Goal: Transaction & Acquisition: Purchase product/service

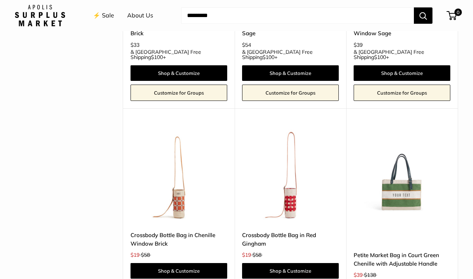
scroll to position [1597, 0]
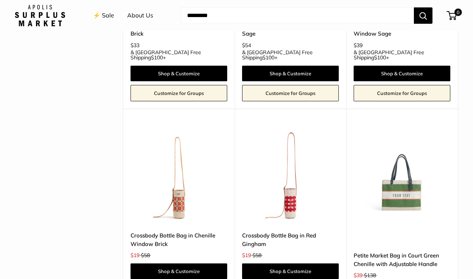
click at [0, 0] on img at bounding box center [0, 0] width 0 height 0
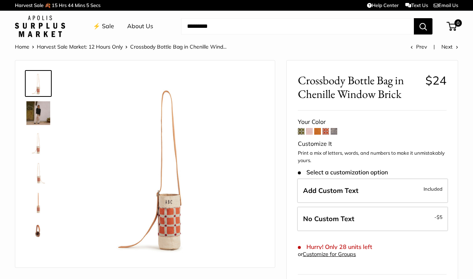
click at [310, 130] on span at bounding box center [309, 131] width 7 height 7
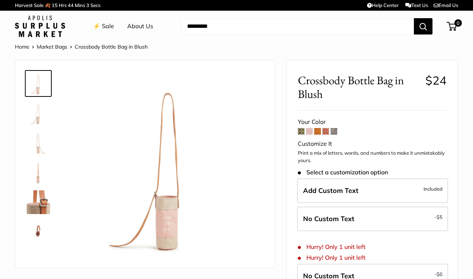
click at [317, 130] on span at bounding box center [317, 131] width 7 height 7
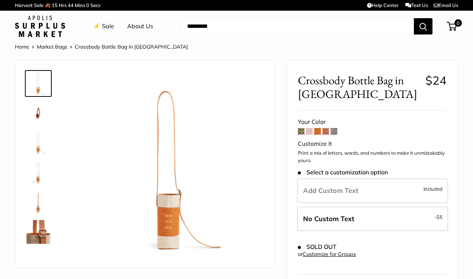
click at [35, 172] on img at bounding box center [38, 173] width 24 height 24
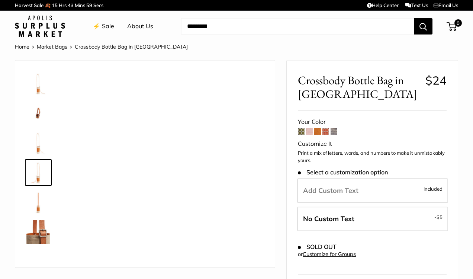
click at [34, 143] on img at bounding box center [38, 143] width 24 height 24
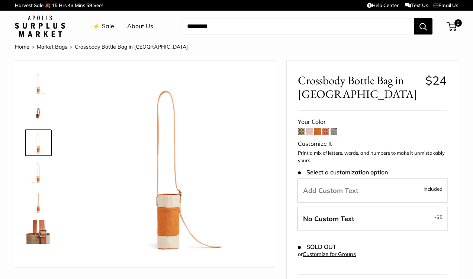
click at [35, 117] on img at bounding box center [38, 113] width 24 height 24
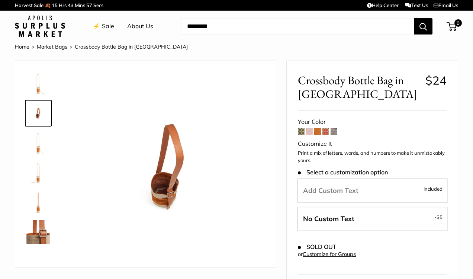
click at [39, 220] on img at bounding box center [38, 232] width 24 height 24
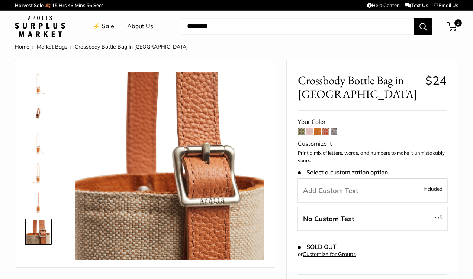
click at [311, 133] on span at bounding box center [309, 131] width 7 height 7
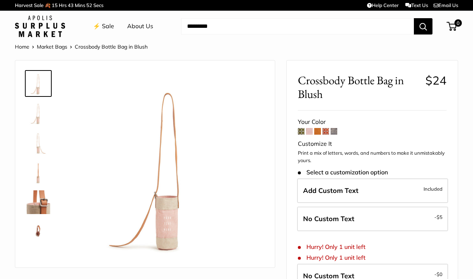
click at [317, 132] on span at bounding box center [317, 131] width 7 height 7
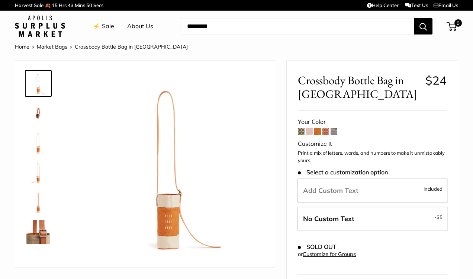
click at [326, 131] on span at bounding box center [325, 131] width 7 height 7
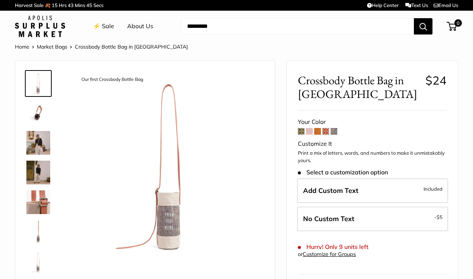
click at [300, 132] on span at bounding box center [301, 131] width 7 height 7
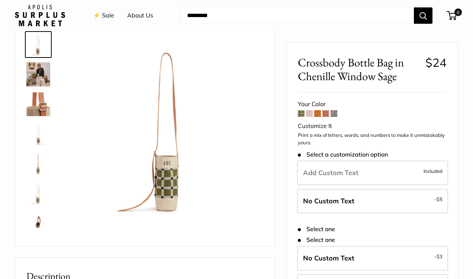
scroll to position [37, 0]
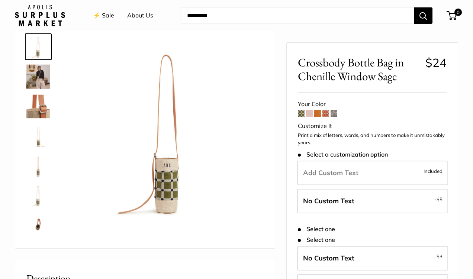
click at [301, 112] on span at bounding box center [301, 113] width 7 height 7
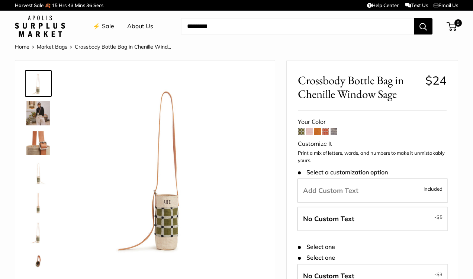
click at [41, 110] on img at bounding box center [38, 113] width 24 height 24
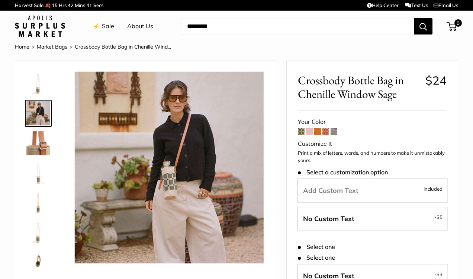
click at [318, 130] on span at bounding box center [317, 131] width 7 height 7
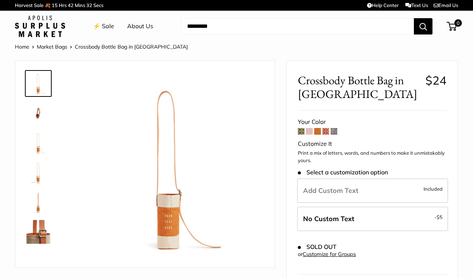
click at [335, 130] on span at bounding box center [333, 131] width 7 height 7
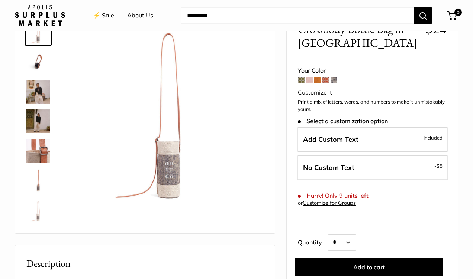
scroll to position [58, 0]
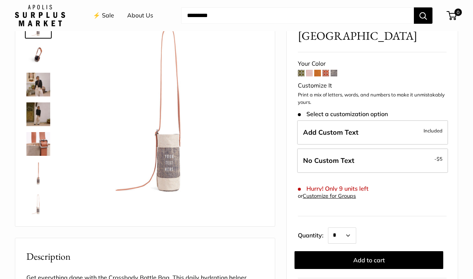
click at [41, 82] on img at bounding box center [38, 85] width 24 height 24
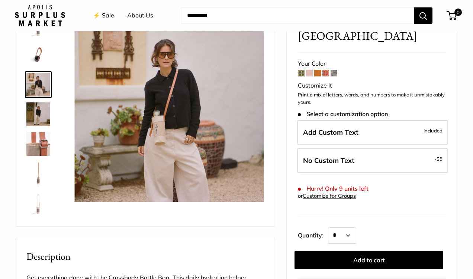
click at [35, 117] on img at bounding box center [38, 115] width 24 height 24
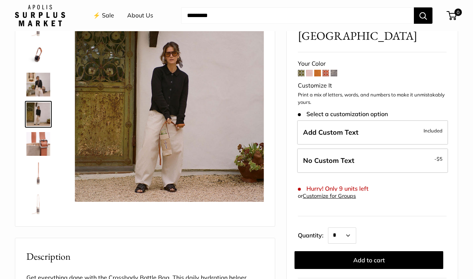
click at [35, 142] on img at bounding box center [38, 144] width 24 height 24
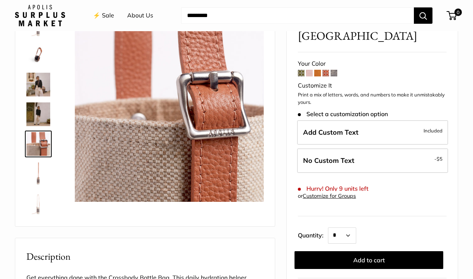
click at [38, 51] on img at bounding box center [38, 55] width 24 height 24
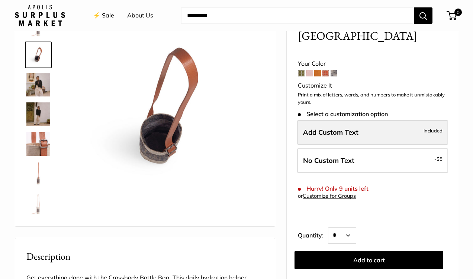
click at [341, 129] on span "Add Custom Text" at bounding box center [330, 132] width 55 height 9
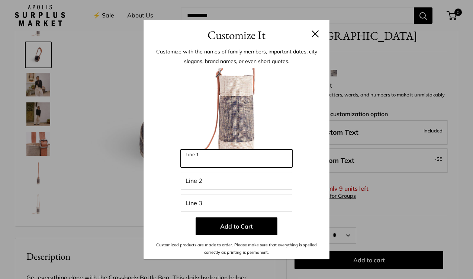
click at [248, 157] on input "Line 1" at bounding box center [236, 159] width 111 height 18
type input "****"
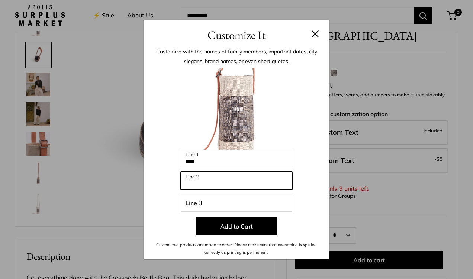
click at [221, 183] on input "Line 2" at bounding box center [236, 181] width 111 height 18
type input "****"
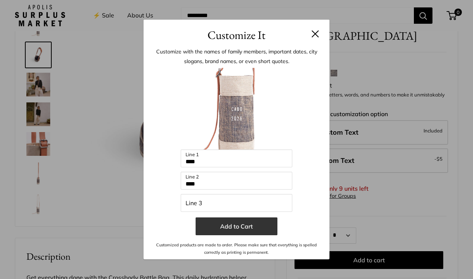
click at [228, 226] on button "Add to Cart" at bounding box center [236, 227] width 82 height 18
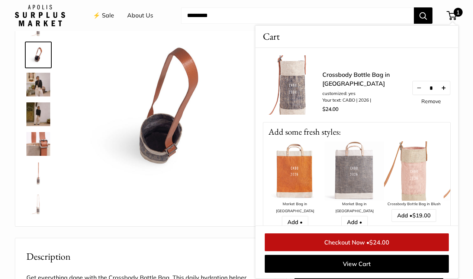
click at [441, 88] on button "Increase quantity by 1" at bounding box center [443, 87] width 13 height 13
click at [228, 155] on img at bounding box center [169, 107] width 189 height 189
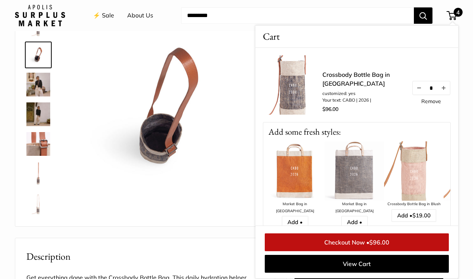
scroll to position [74, 0]
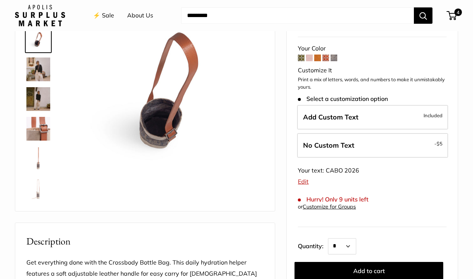
click at [317, 57] on span at bounding box center [317, 58] width 7 height 7
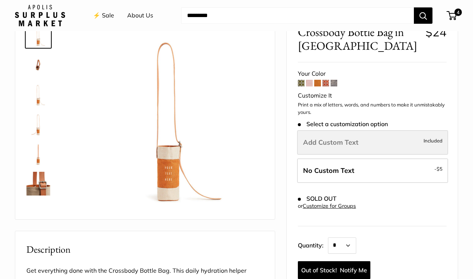
scroll to position [49, 0]
click at [326, 149] on label "Add Custom Text Included" at bounding box center [372, 142] width 151 height 25
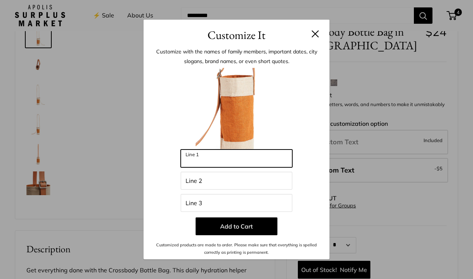
click at [225, 155] on input "Line 1" at bounding box center [236, 159] width 111 height 18
type input "****"
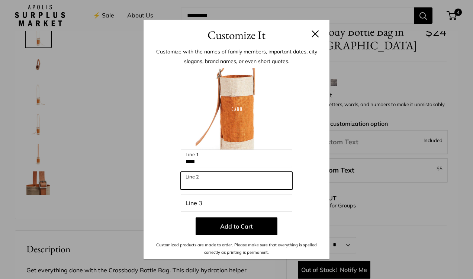
click at [227, 175] on input "Line 2" at bounding box center [236, 181] width 111 height 18
type input "****"
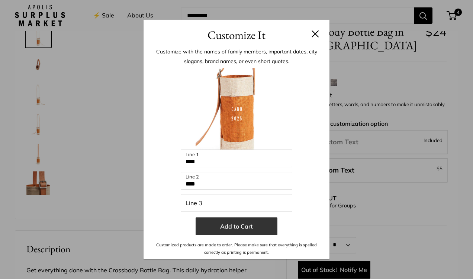
click at [249, 230] on button "Add to Cart" at bounding box center [236, 227] width 82 height 18
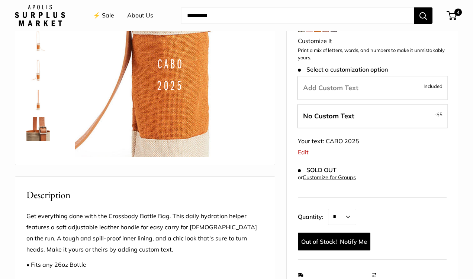
scroll to position [109, 0]
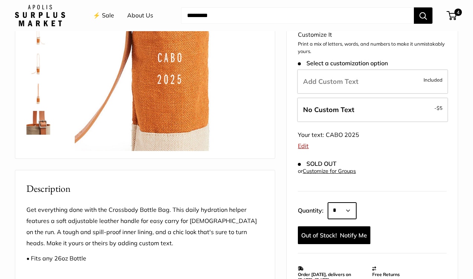
click at [344, 214] on select "* * * * * * * * * *** *** *** *** *** *** *** *** *** *** *** *** *** *** *** *…" at bounding box center [342, 211] width 28 height 16
select select "*"
click at [328, 203] on select "* * * * * * * * * *** *** *** *** *** *** *** *** *** *** *** *** *** *** *** *…" at bounding box center [342, 211] width 28 height 16
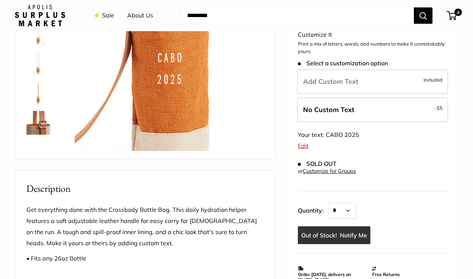
click at [344, 237] on link "Notify Me" at bounding box center [334, 236] width 72 height 18
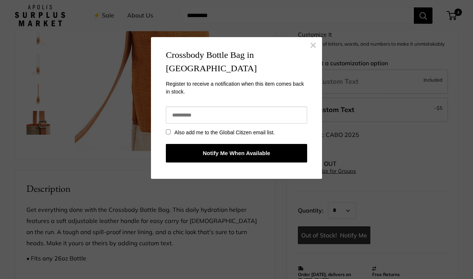
scroll to position [0, 0]
click at [228, 107] on input "email" at bounding box center [236, 115] width 141 height 17
click at [313, 43] on button "×" at bounding box center [313, 45] width 7 height 11
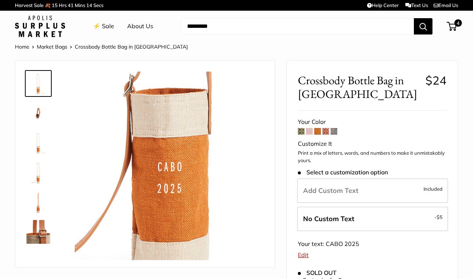
click at [38, 100] on link at bounding box center [38, 113] width 27 height 27
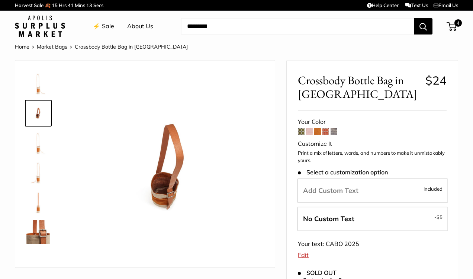
click at [38, 140] on img at bounding box center [38, 143] width 24 height 24
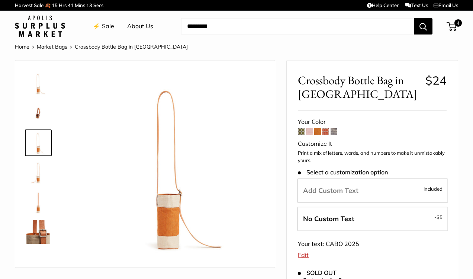
click at [41, 158] on div at bounding box center [41, 157] width 36 height 181
click at [41, 165] on img at bounding box center [38, 173] width 24 height 24
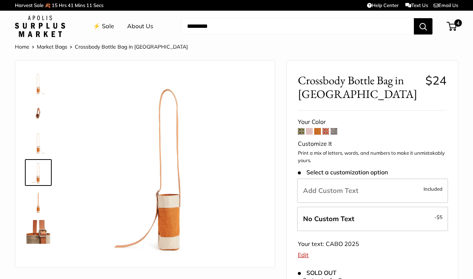
click at [38, 204] on img at bounding box center [38, 203] width 24 height 24
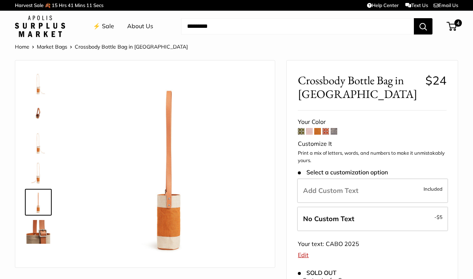
click at [41, 231] on img at bounding box center [38, 232] width 24 height 24
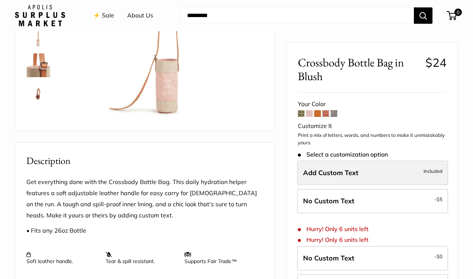
click at [329, 176] on span "Add Custom Text" at bounding box center [330, 173] width 55 height 9
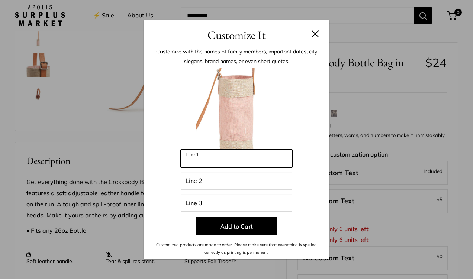
click at [224, 159] on input "Line 1" at bounding box center [236, 159] width 111 height 18
type input "*******"
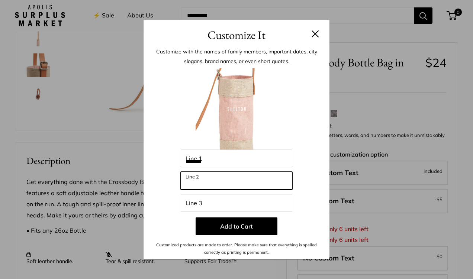
click at [208, 180] on input "Line 2" at bounding box center [236, 181] width 111 height 18
type input "*******"
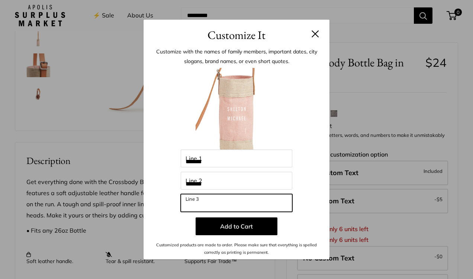
click at [214, 206] on input "Line 3" at bounding box center [236, 203] width 111 height 18
type input "**"
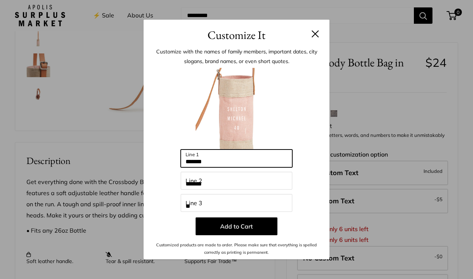
drag, startPoint x: 232, startPoint y: 162, endPoint x: 177, endPoint y: 161, distance: 55.0
click at [177, 161] on div "Enter 33 letters ******* Line 1 ******* Line 2 ** Line 3 Add to Cart Customized…" at bounding box center [236, 162] width 163 height 189
type input "*****"
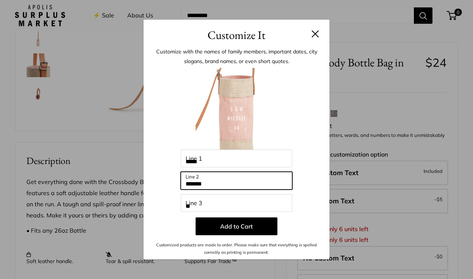
drag, startPoint x: 225, startPoint y: 189, endPoint x: 175, endPoint y: 176, distance: 51.6
click at [175, 176] on div "Enter 33 letters ***** Line 1 ******* Line 2 ** Line 3 Add to Cart Customized p…" at bounding box center [236, 162] width 163 height 189
type input "**"
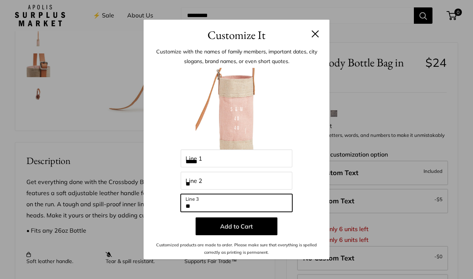
click at [198, 198] on input "**" at bounding box center [236, 203] width 111 height 18
drag, startPoint x: 216, startPoint y: 206, endPoint x: 169, endPoint y: 201, distance: 47.1
click at [169, 201] on div "Enter 33 letters ***** Line 1 ** Line 2 ****** Line 3 Add to Cart Customized pr…" at bounding box center [236, 162] width 163 height 189
type input "****"
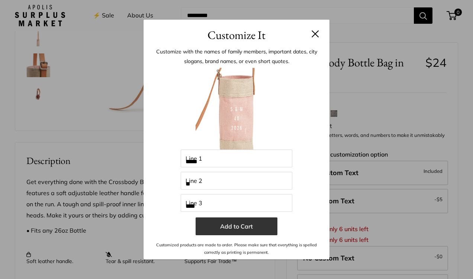
click at [249, 232] on button "Add to Cart" at bounding box center [236, 227] width 82 height 18
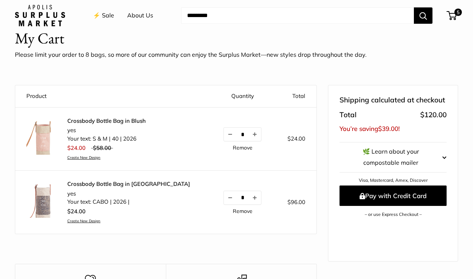
scroll to position [29, 0]
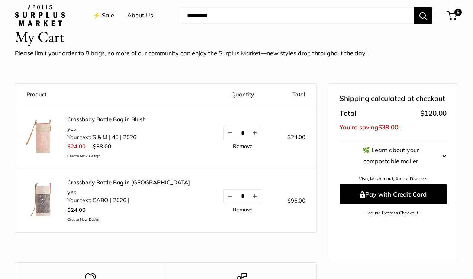
click at [81, 119] on link "Crossbody Bottle Bag in Blush" at bounding box center [106, 119] width 78 height 7
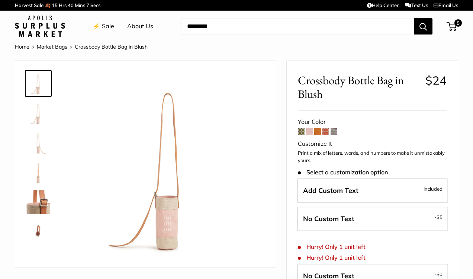
click at [316, 132] on span at bounding box center [317, 131] width 7 height 7
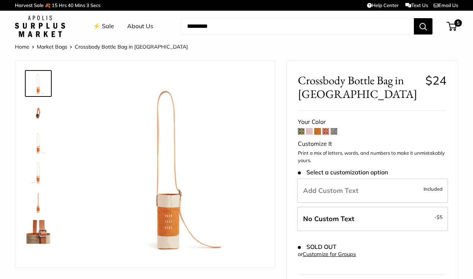
click at [42, 201] on img at bounding box center [38, 203] width 24 height 24
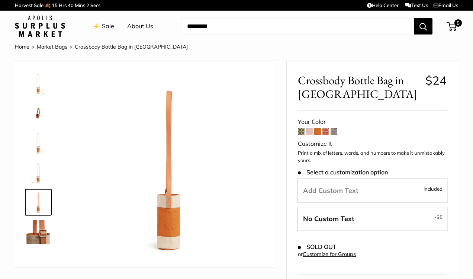
click at [40, 168] on img at bounding box center [38, 173] width 24 height 24
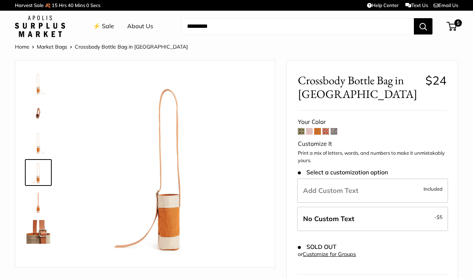
click at [36, 139] on img at bounding box center [38, 143] width 24 height 24
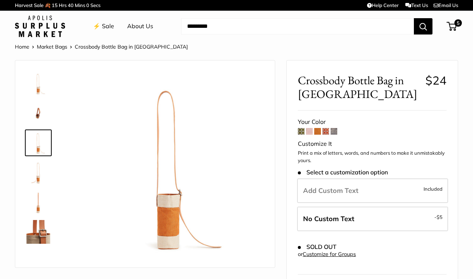
click at [37, 116] on img at bounding box center [38, 113] width 24 height 24
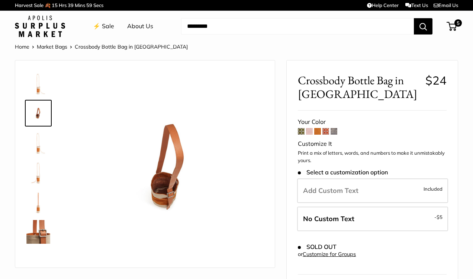
click at [40, 84] on img at bounding box center [38, 84] width 24 height 24
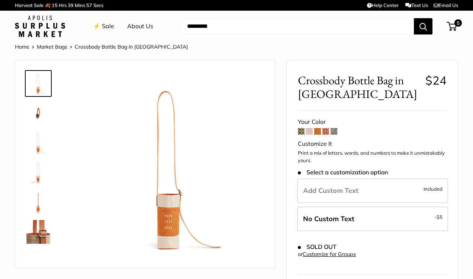
click at [324, 129] on span at bounding box center [325, 131] width 7 height 7
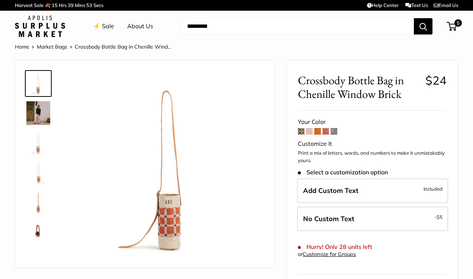
click at [301, 129] on span at bounding box center [301, 131] width 7 height 7
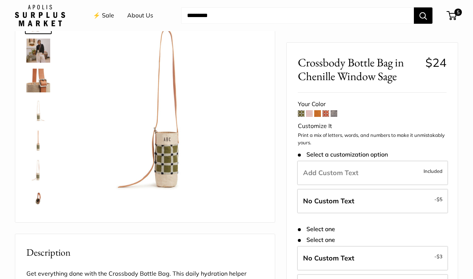
scroll to position [65, 0]
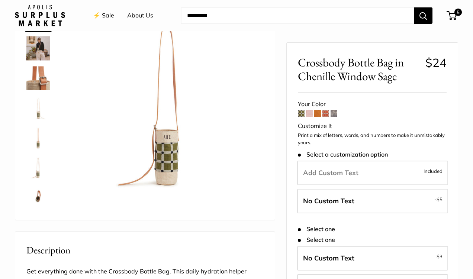
click at [311, 113] on span at bounding box center [309, 113] width 7 height 7
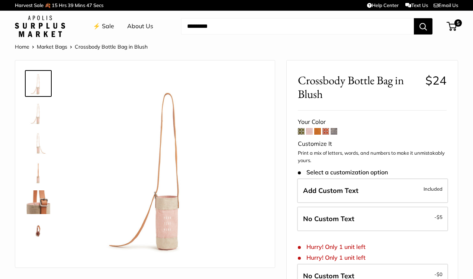
click at [318, 135] on form "Your Color Customize It Print a mix of letters, words, and numbers to make it u…" at bounding box center [372, 260] width 149 height 286
click at [336, 130] on span at bounding box center [333, 131] width 7 height 7
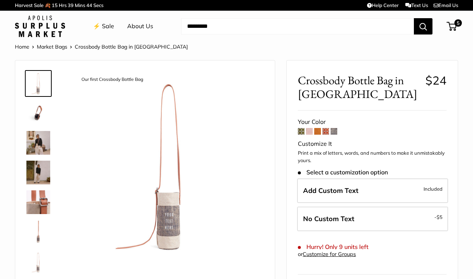
click at [43, 142] on img at bounding box center [38, 143] width 24 height 24
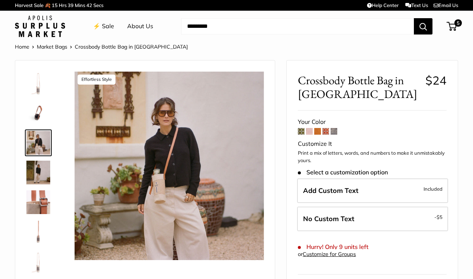
click at [42, 163] on img at bounding box center [38, 173] width 24 height 24
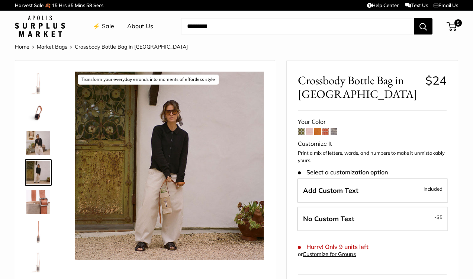
click at [307, 133] on span at bounding box center [309, 131] width 7 height 7
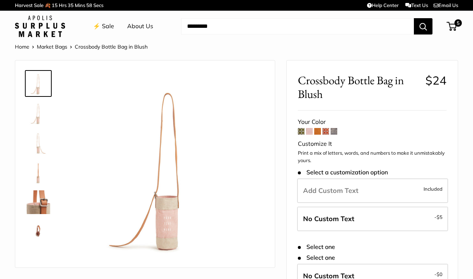
scroll to position [53, 0]
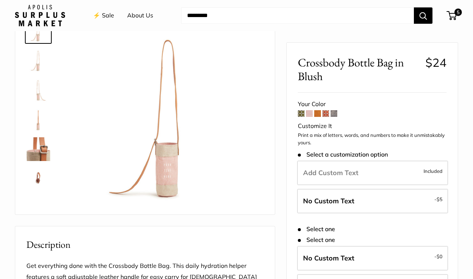
click at [297, 111] on div "Crossbody Bottle Bag in Blush $24 Customizable Text Save $39 $19 $58 / Your Col…" at bounding box center [371, 250] width 171 height 414
click at [304, 115] on span at bounding box center [301, 113] width 7 height 7
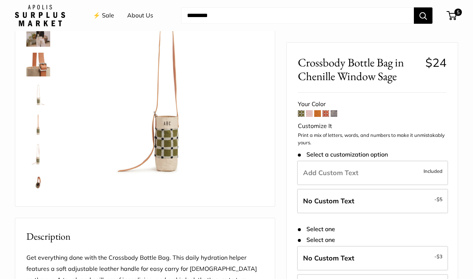
scroll to position [11, 0]
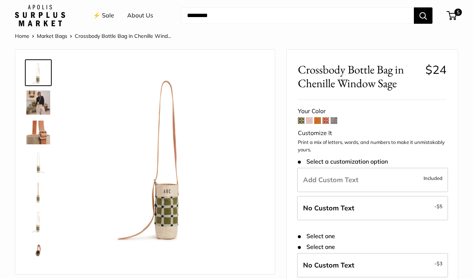
click at [324, 121] on span at bounding box center [325, 120] width 7 height 7
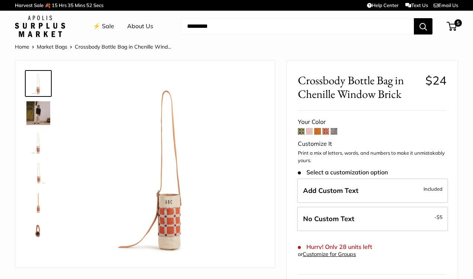
click at [319, 130] on span at bounding box center [317, 131] width 7 height 7
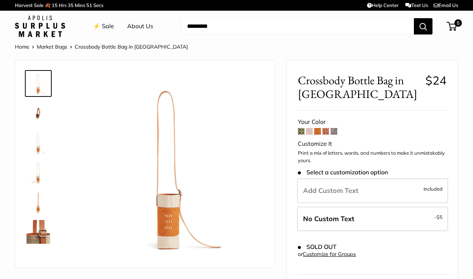
click at [331, 132] on span at bounding box center [333, 131] width 7 height 7
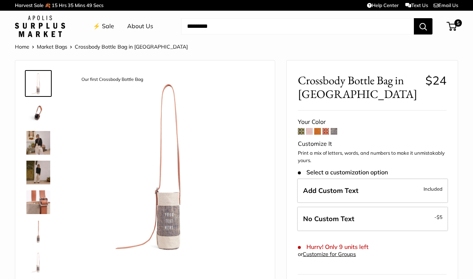
click at [307, 132] on span at bounding box center [309, 131] width 7 height 7
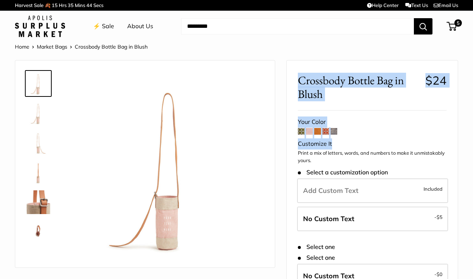
drag, startPoint x: 349, startPoint y: 138, endPoint x: 307, endPoint y: 100, distance: 56.3
click at [307, 100] on div "Crossbody Bottle Bag in Blush $24 Customizable Text Save $39 $19 $58 / Your Col…" at bounding box center [371, 268] width 171 height 414
